Goal: Transaction & Acquisition: Obtain resource

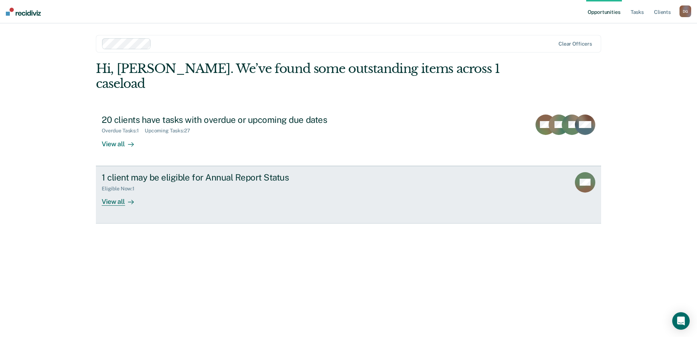
click at [124, 191] on div "View all" at bounding box center [122, 198] width 41 height 14
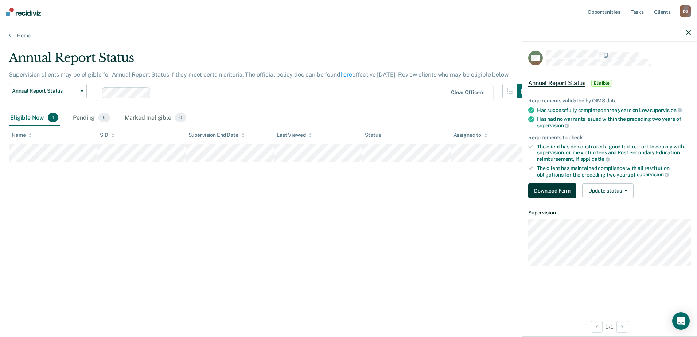
click at [552, 193] on button "Download Form" at bounding box center [552, 190] width 48 height 15
